Goal: Information Seeking & Learning: Learn about a topic

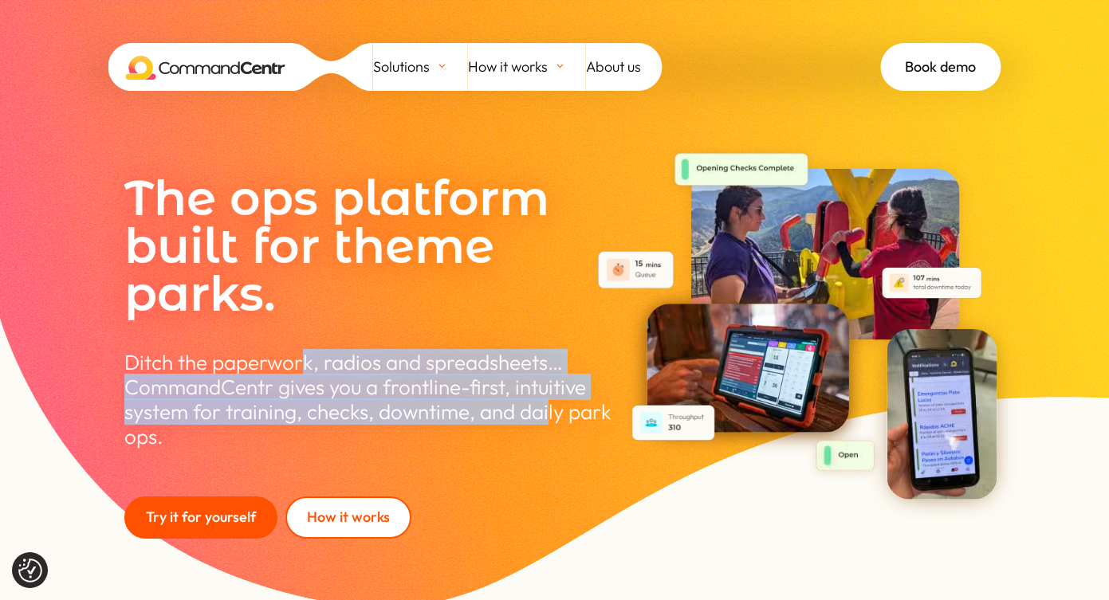
drag, startPoint x: 298, startPoint y: 359, endPoint x: 547, endPoint y: 406, distance: 253.1
click at [547, 406] on p "Ditch the paperwork, radios and spreadsheets… CommandCentr gives you a frontlin…" at bounding box center [372, 400] width 497 height 100
click at [547, 406] on span "CommandCentr gives you a frontline-first, intuitive system for training, checks…" at bounding box center [367, 412] width 487 height 76
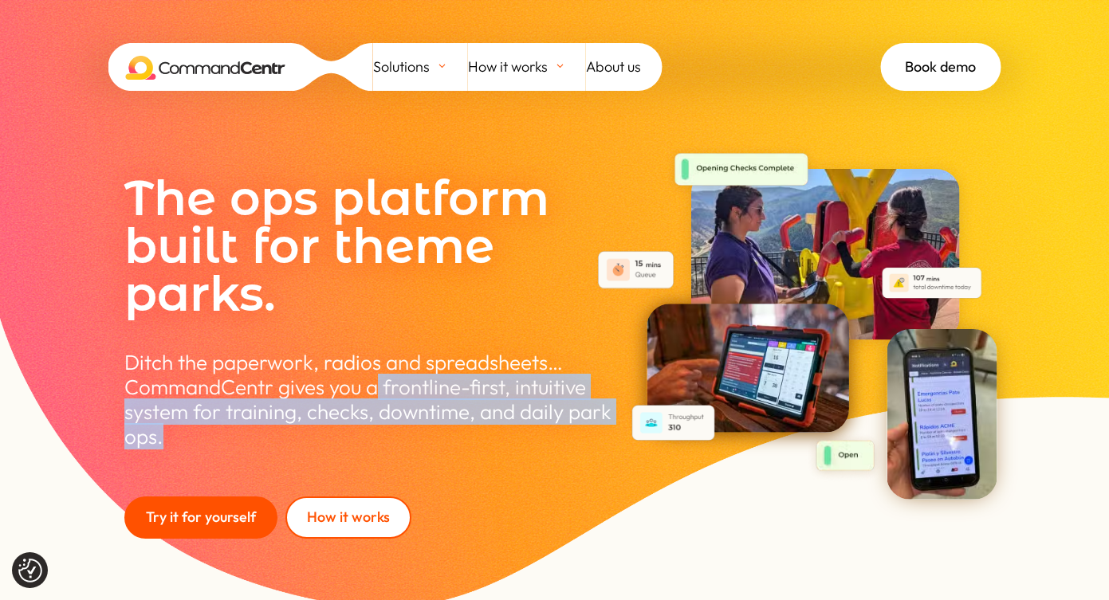
drag, startPoint x: 376, startPoint y: 391, endPoint x: 516, endPoint y: 436, distance: 147.5
click at [516, 436] on p "Ditch the paperwork, radios and spreadsheets… CommandCentr gives you a frontlin…" at bounding box center [372, 400] width 497 height 100
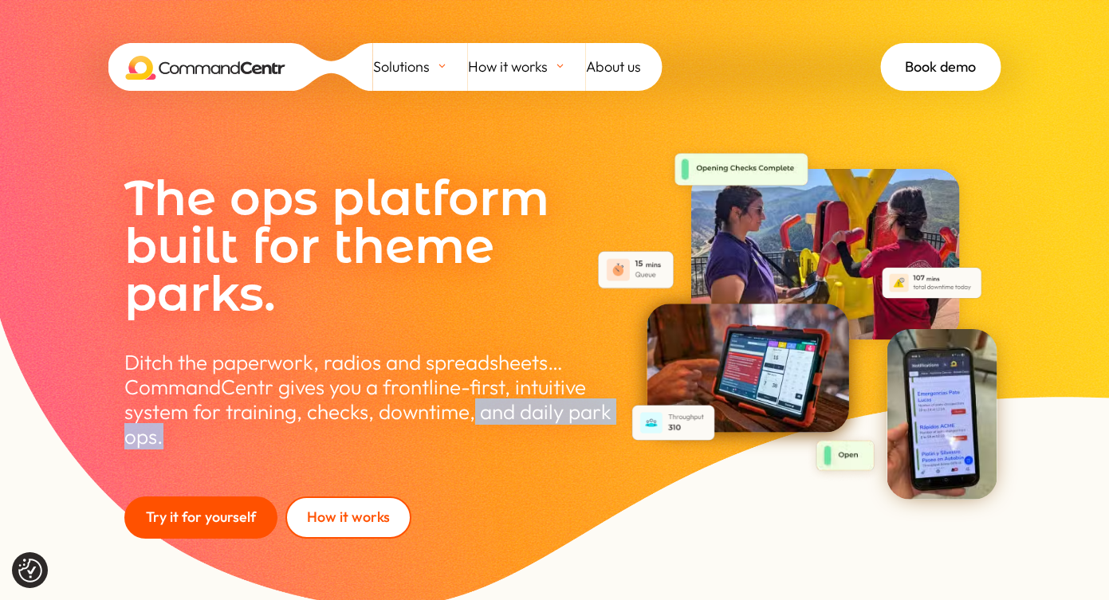
drag, startPoint x: 477, startPoint y: 406, endPoint x: 497, endPoint y: 440, distance: 39.6
click at [497, 439] on p "Ditch the paperwork, radios and spreadsheets… CommandCentr gives you a frontlin…" at bounding box center [372, 400] width 497 height 100
click at [497, 440] on p "Ditch the paperwork, radios and spreadsheets… CommandCentr gives you a frontlin…" at bounding box center [372, 400] width 497 height 100
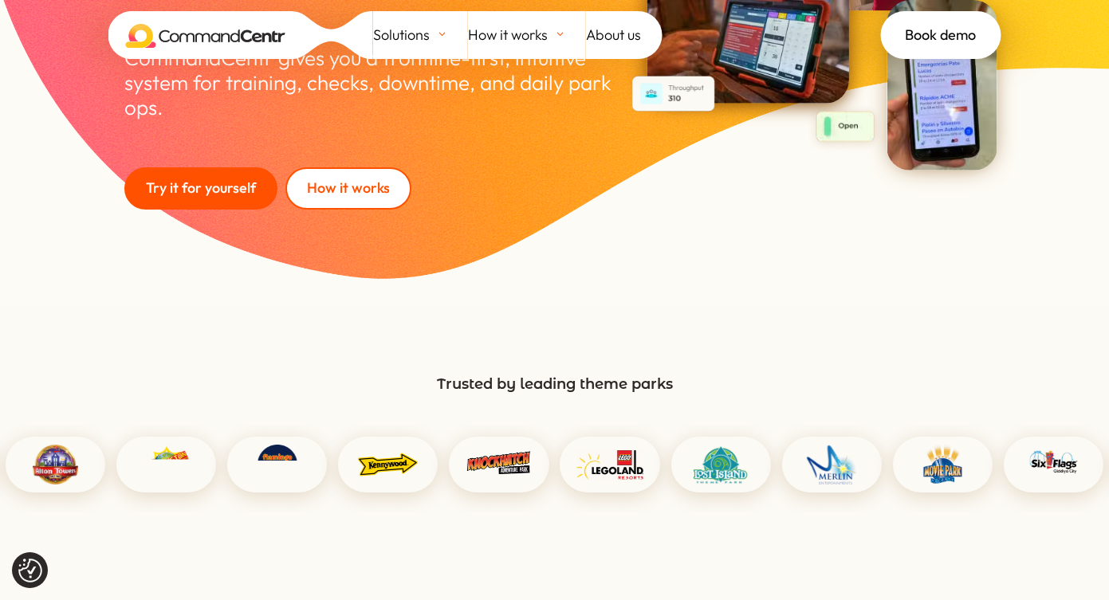
scroll to position [345, 0]
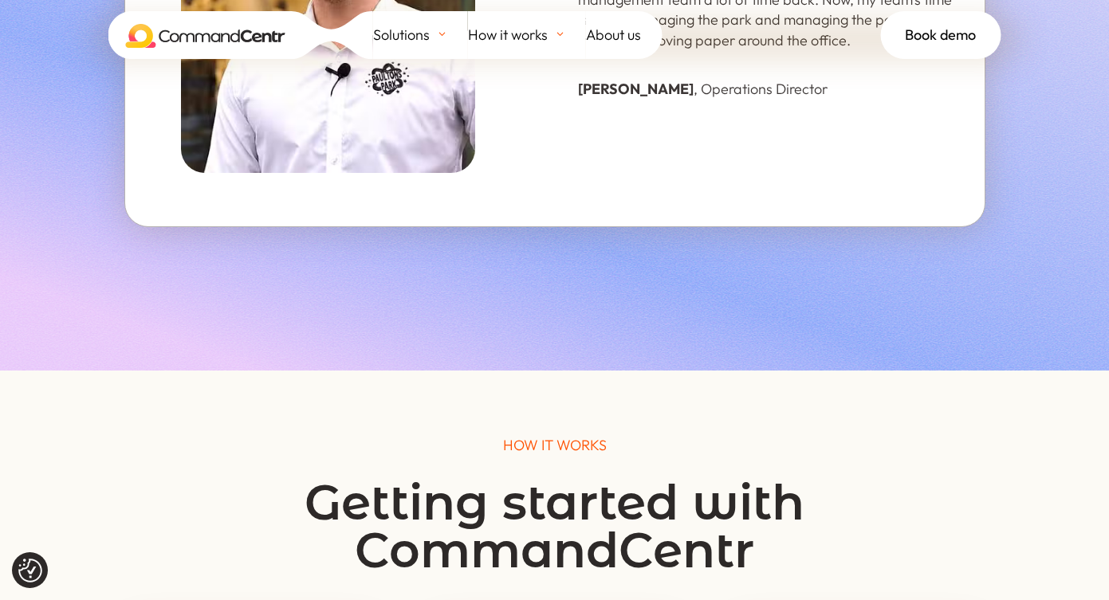
scroll to position [5571, 0]
